Goal: Task Accomplishment & Management: Manage account settings

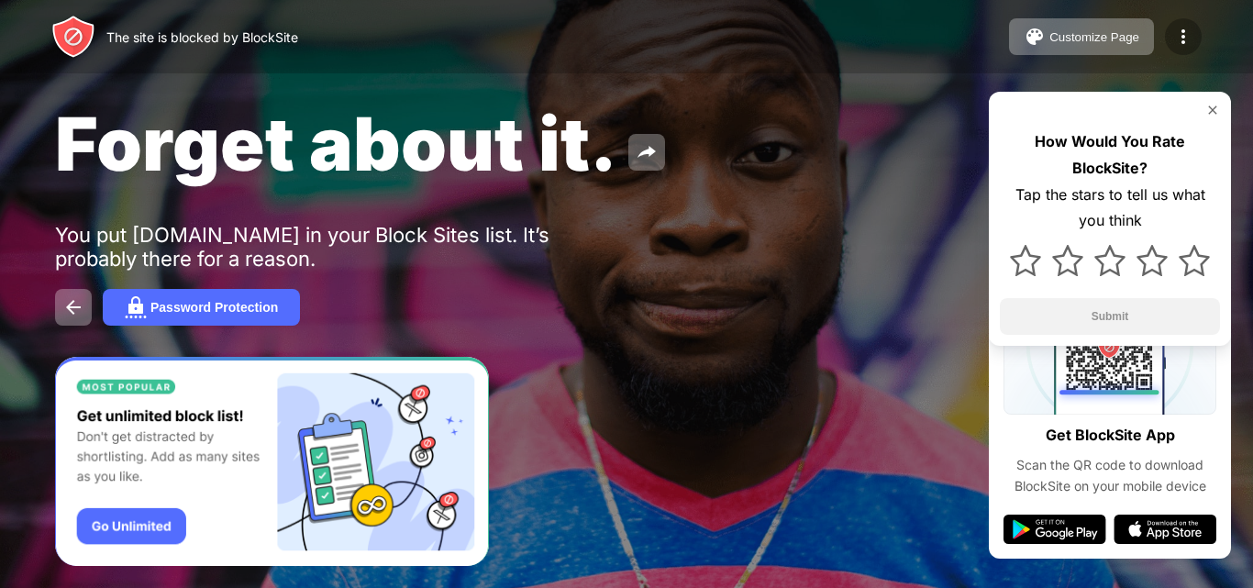
click at [1188, 22] on div at bounding box center [1183, 36] width 37 height 37
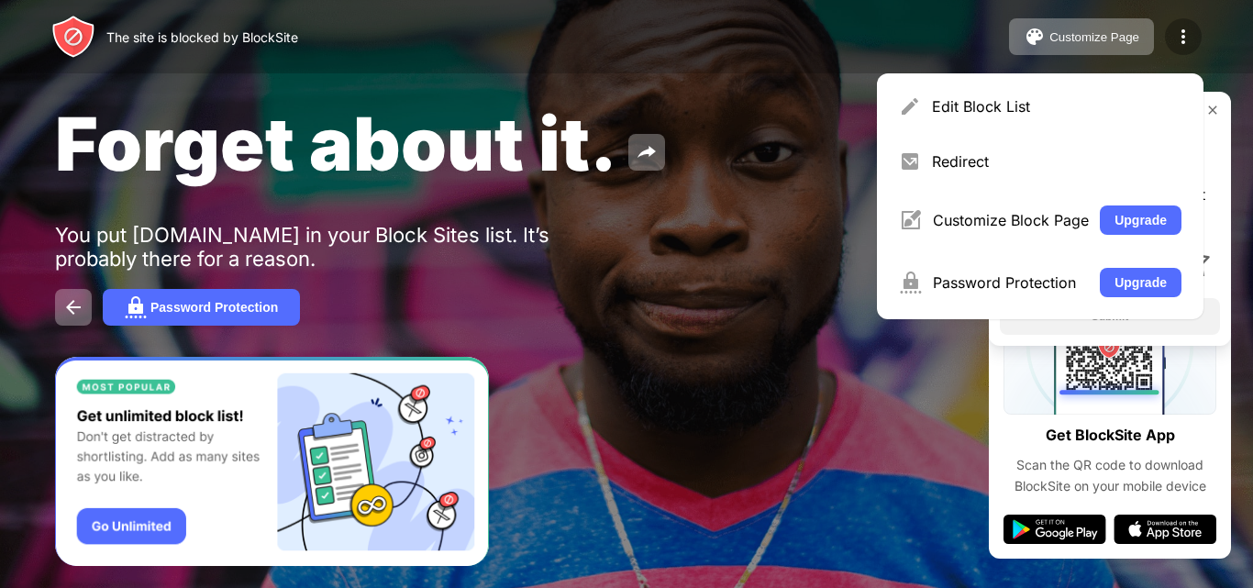
click at [1170, 39] on div at bounding box center [1183, 36] width 37 height 37
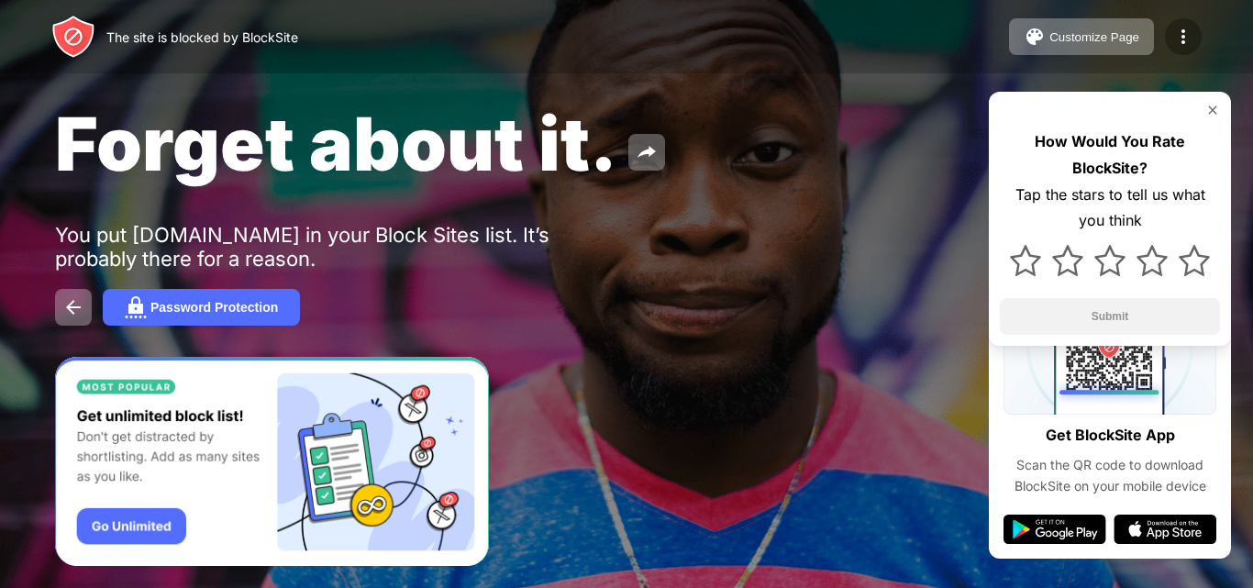
click at [1170, 39] on div at bounding box center [1183, 36] width 37 height 37
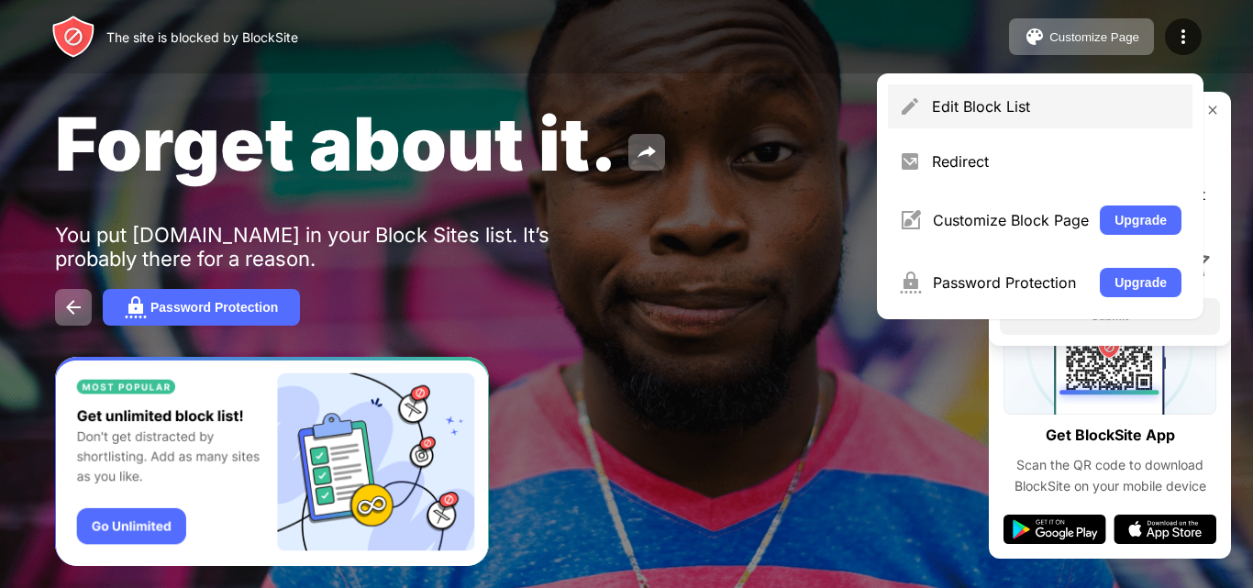
click at [998, 111] on div "Edit Block List" at bounding box center [1056, 106] width 249 height 18
